Goal: Use online tool/utility: Utilize a website feature to perform a specific function

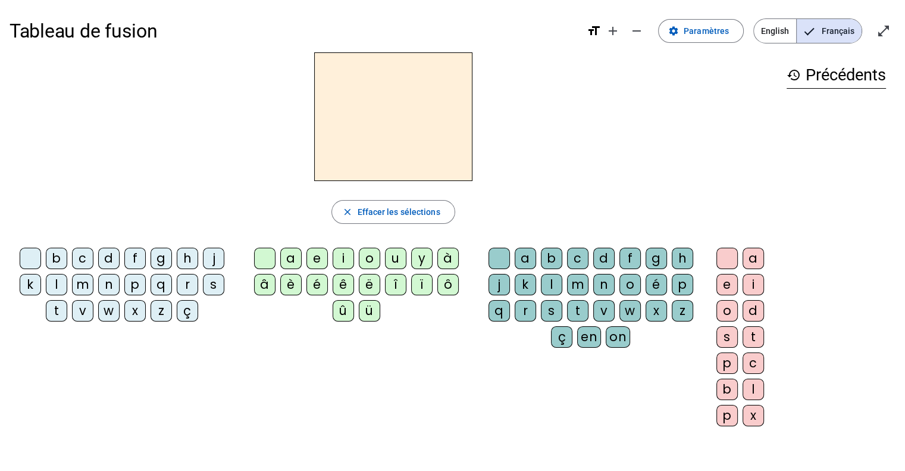
click at [87, 283] on div "m" at bounding box center [82, 284] width 21 height 21
click at [295, 254] on div "a" at bounding box center [290, 258] width 21 height 21
click at [59, 280] on div "l" at bounding box center [56, 284] width 21 height 21
click at [315, 258] on div "e" at bounding box center [317, 258] width 21 height 21
click at [114, 257] on div "d" at bounding box center [108, 258] width 21 height 21
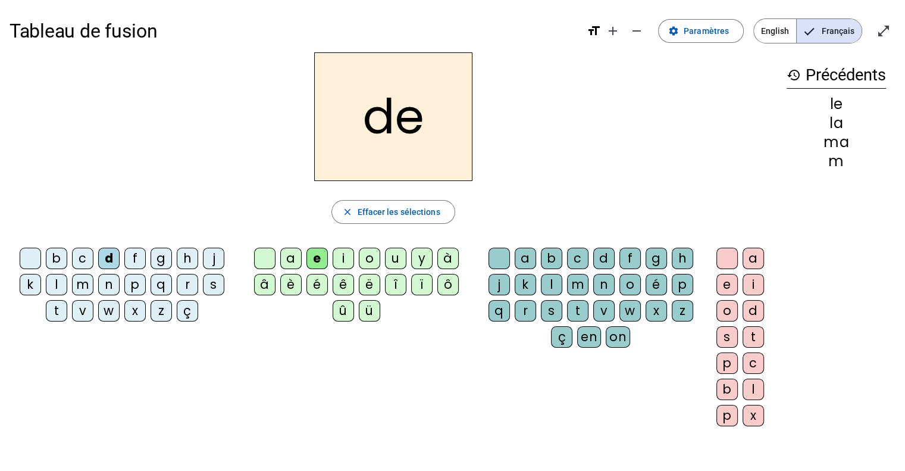
click at [402, 264] on div "u" at bounding box center [395, 258] width 21 height 21
click at [57, 307] on div "t" at bounding box center [56, 310] width 21 height 21
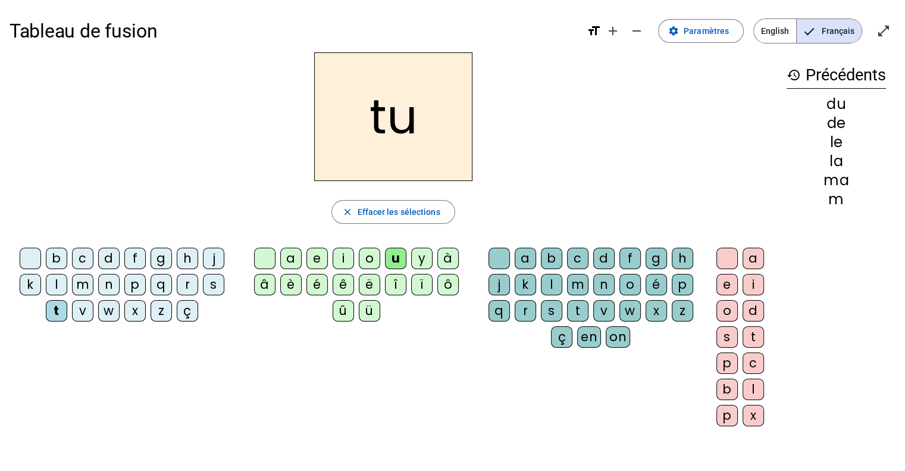
click at [296, 265] on div "a" at bounding box center [290, 258] width 21 height 21
click at [321, 261] on div "e" at bounding box center [317, 258] width 21 height 21
click at [89, 290] on div "m" at bounding box center [82, 284] width 21 height 21
